Goal: Navigation & Orientation: Find specific page/section

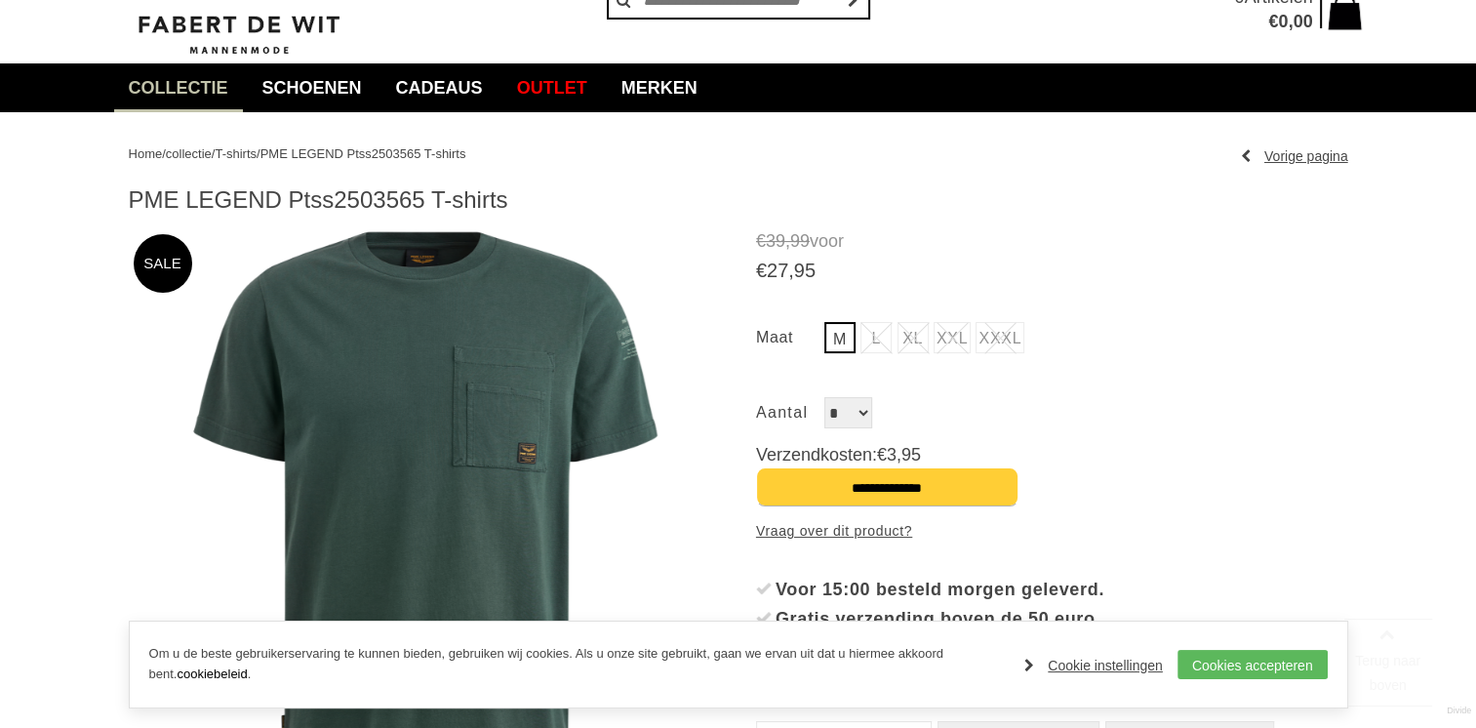
scroll to position [195, 0]
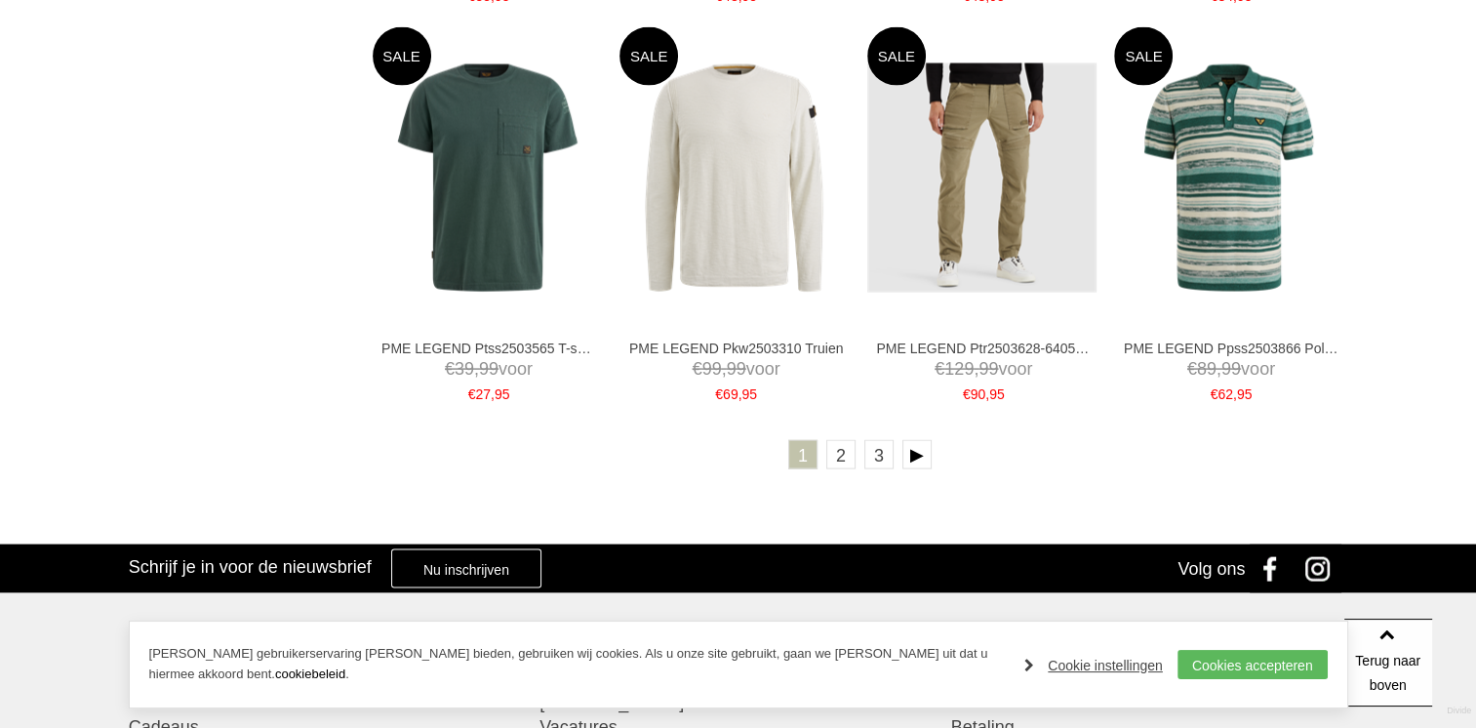
scroll to position [4098, 0]
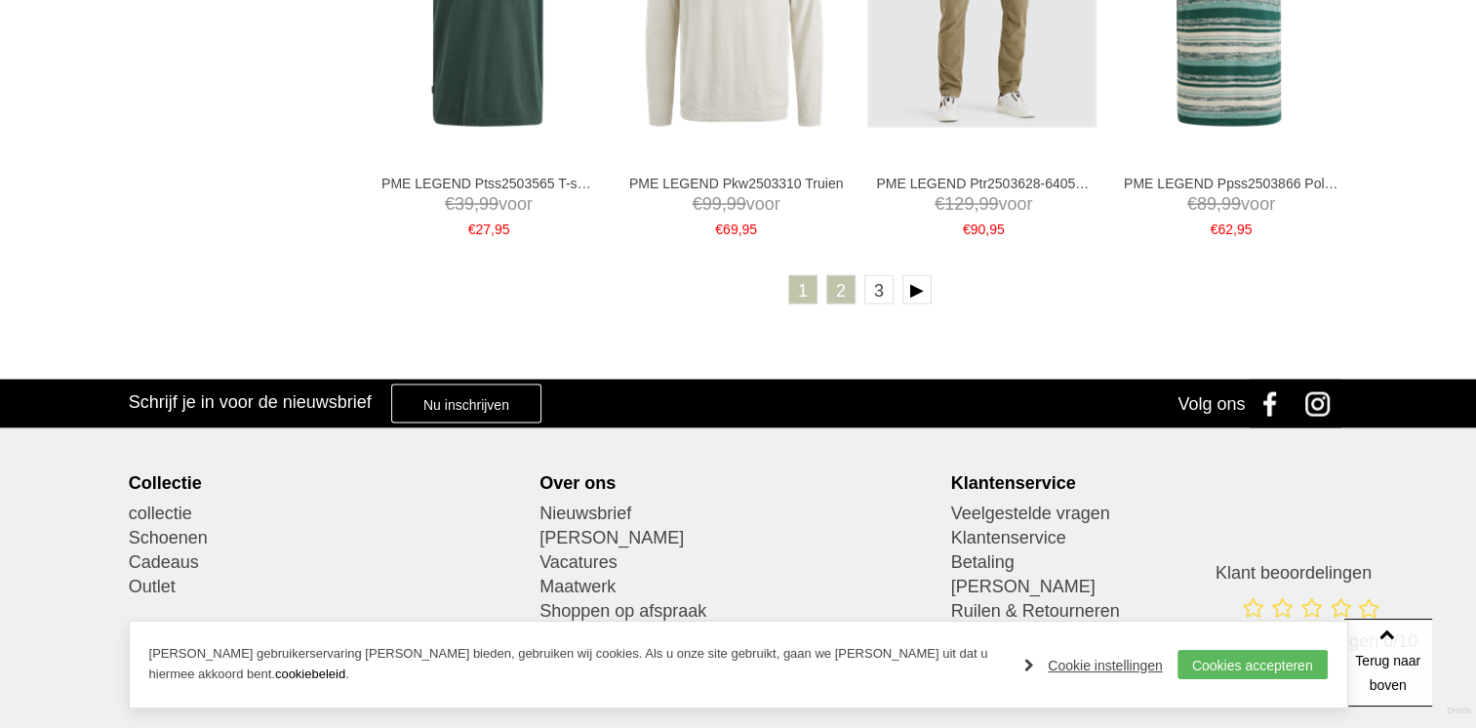
click at [843, 294] on link "2" at bounding box center [840, 289] width 29 height 29
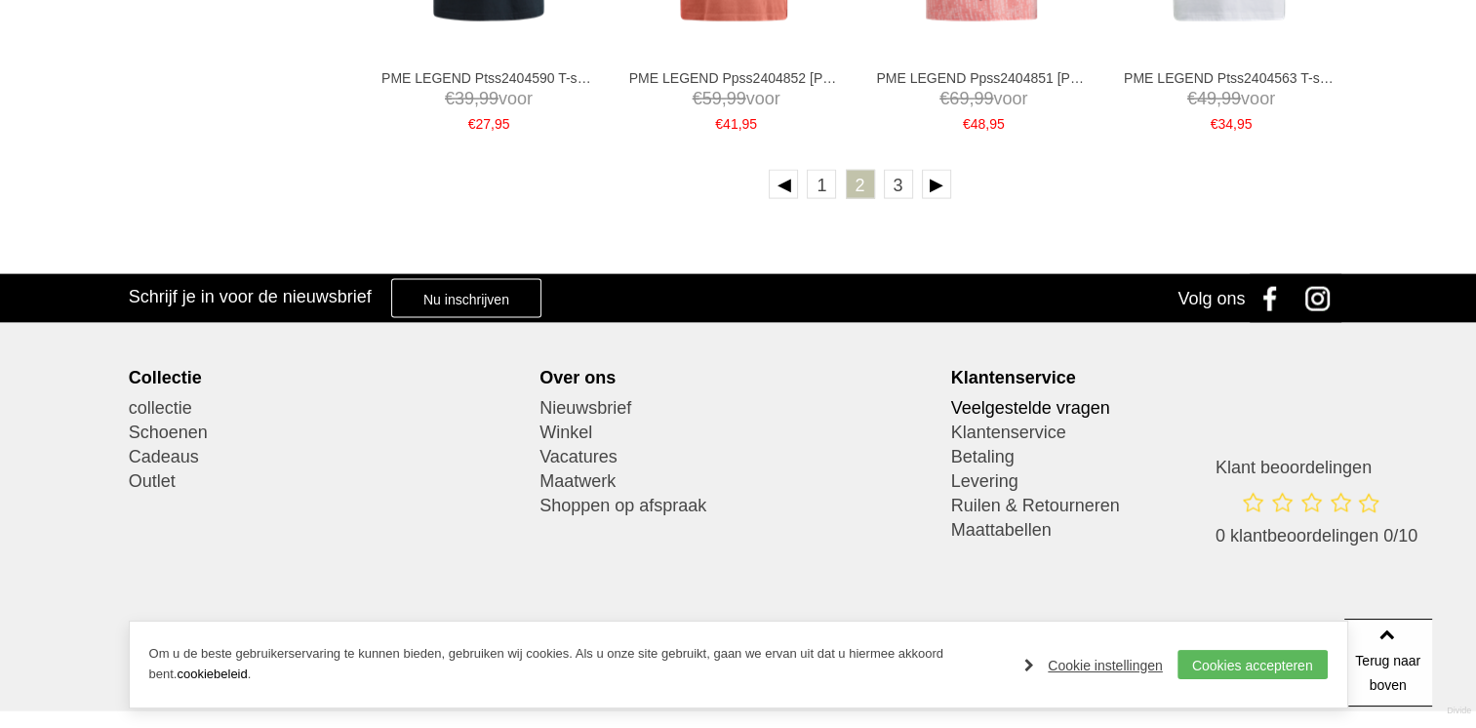
scroll to position [4196, 0]
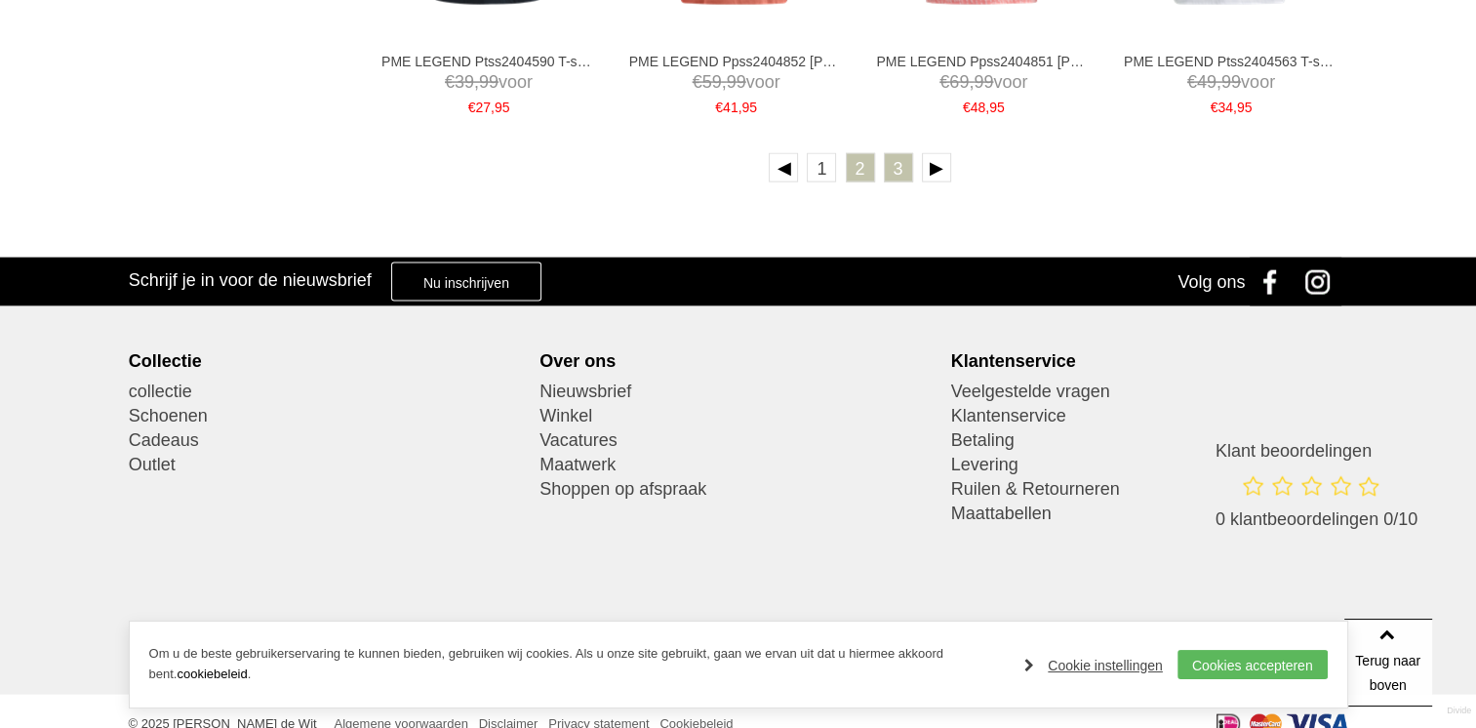
click at [898, 163] on link "3" at bounding box center [898, 167] width 29 height 29
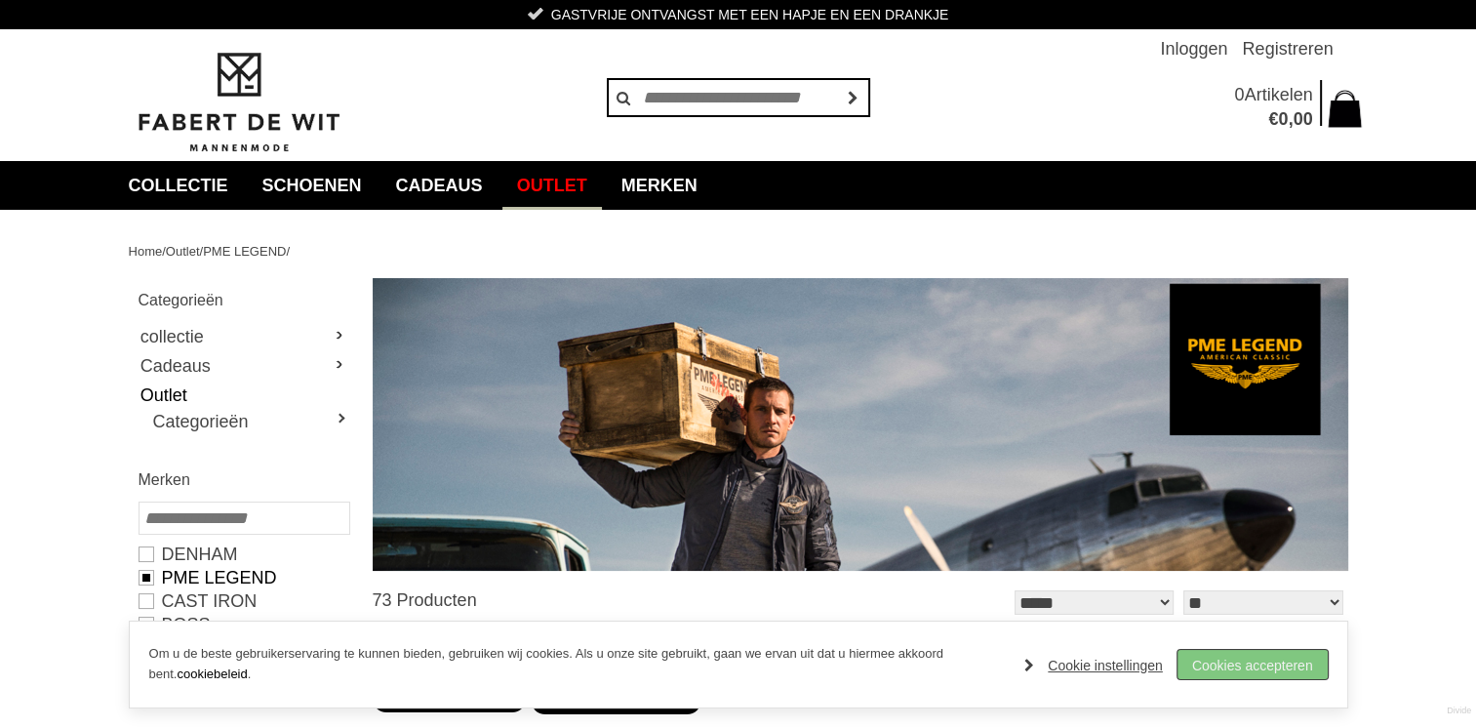
click at [1282, 664] on link "Cookies accepteren" at bounding box center [1253, 664] width 150 height 29
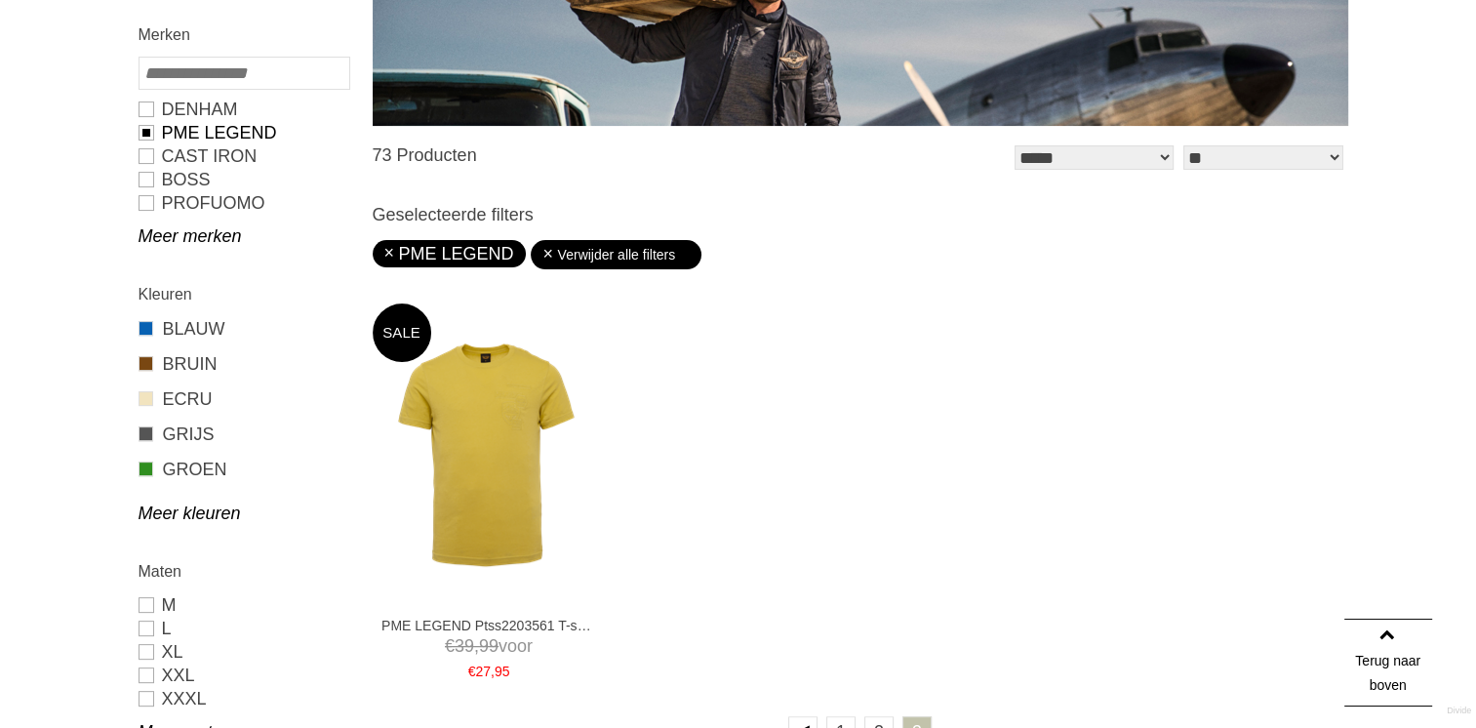
scroll to position [488, 0]
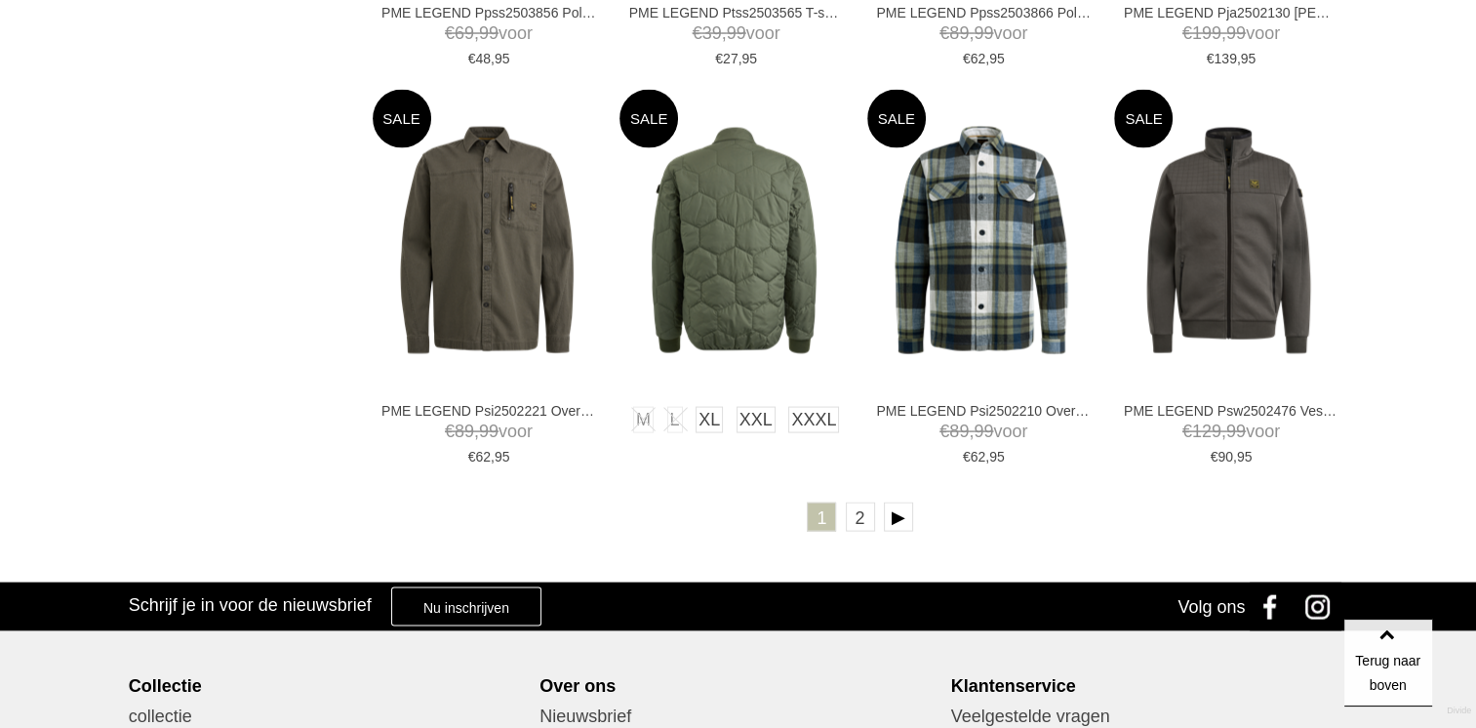
scroll to position [3835, 0]
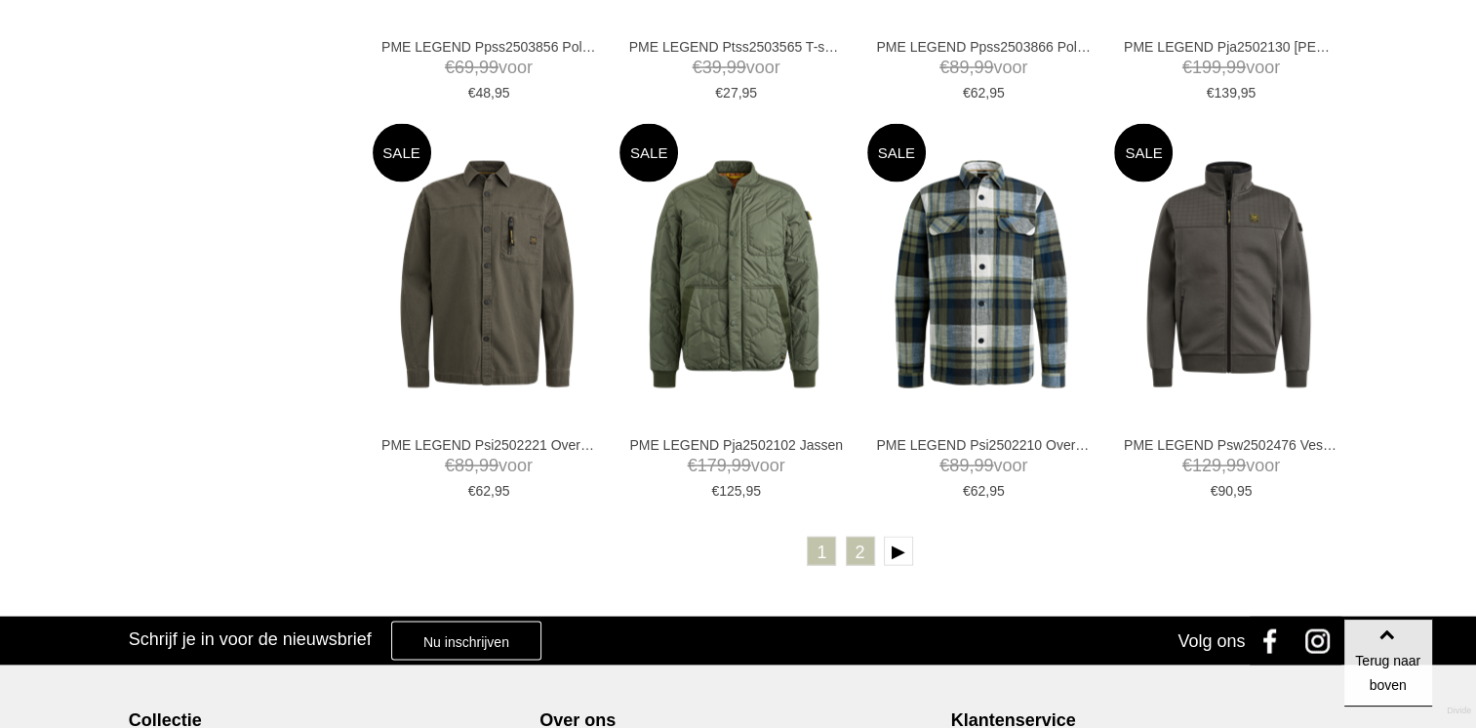
click at [862, 548] on link "2" at bounding box center [860, 551] width 29 height 29
